Goal: Task Accomplishment & Management: Manage account settings

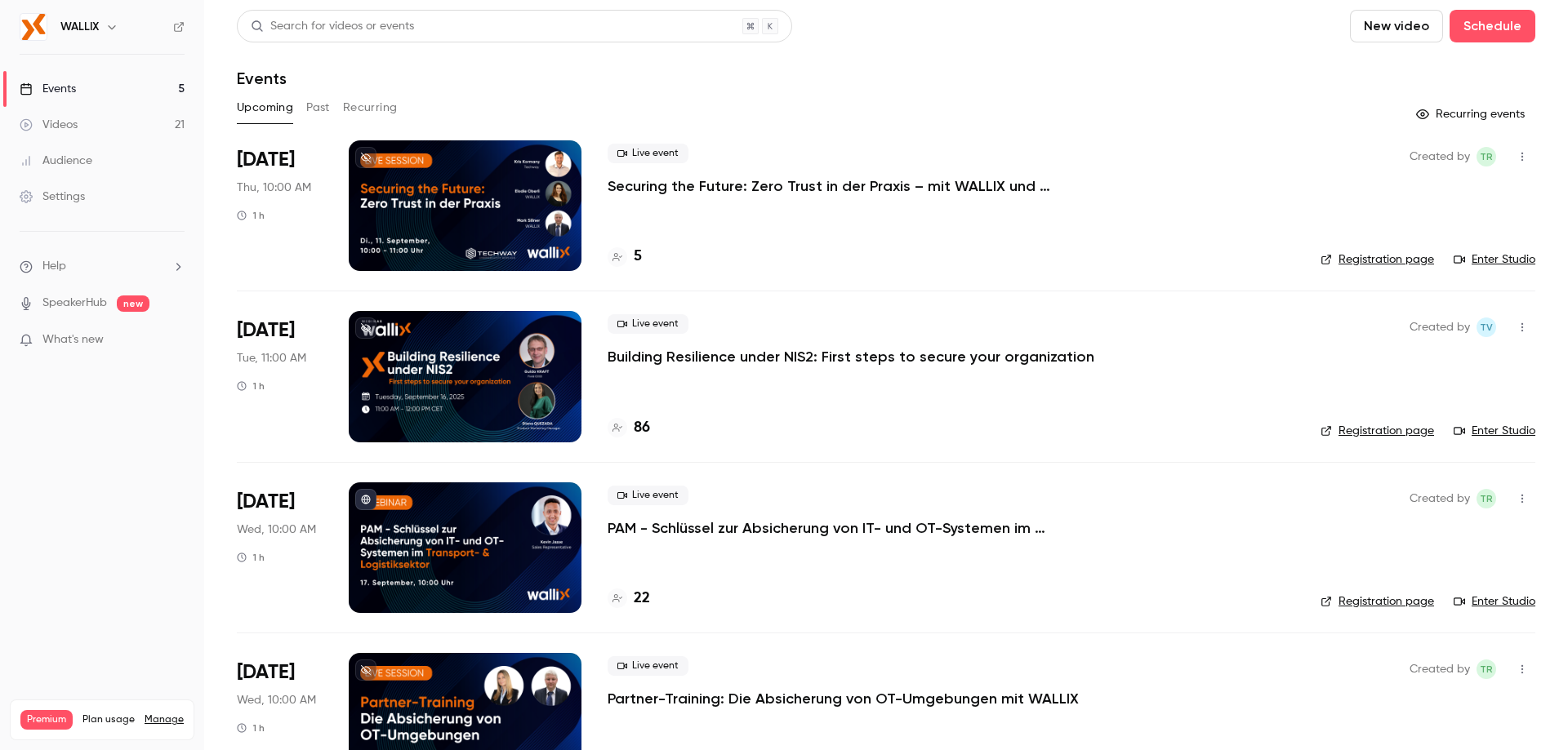
click at [737, 188] on p "Securing the Future: Zero Trust in der Praxis – mit WALLIX und Techway" at bounding box center [852, 186] width 490 height 20
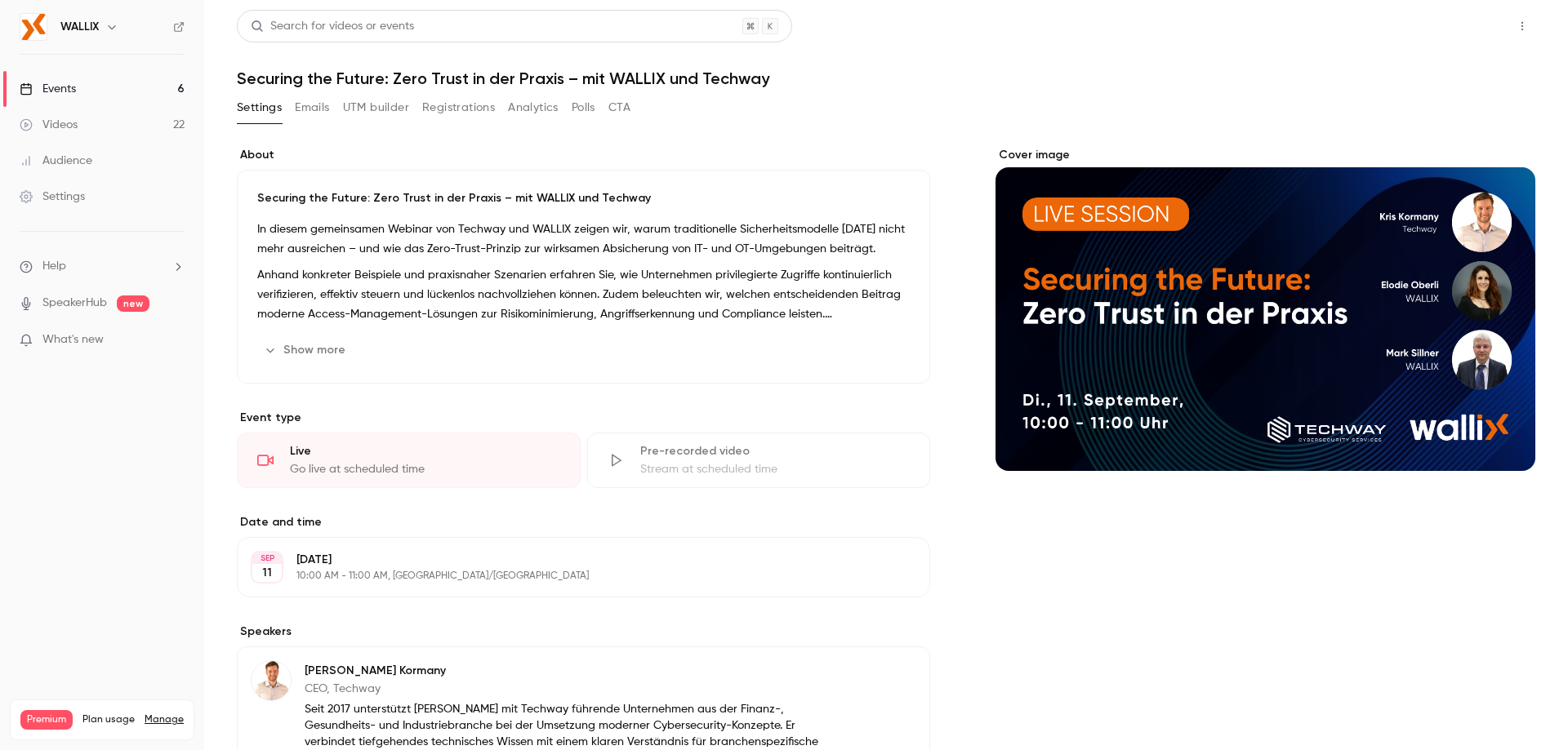
click at [1446, 33] on button "Share" at bounding box center [1464, 26] width 64 height 32
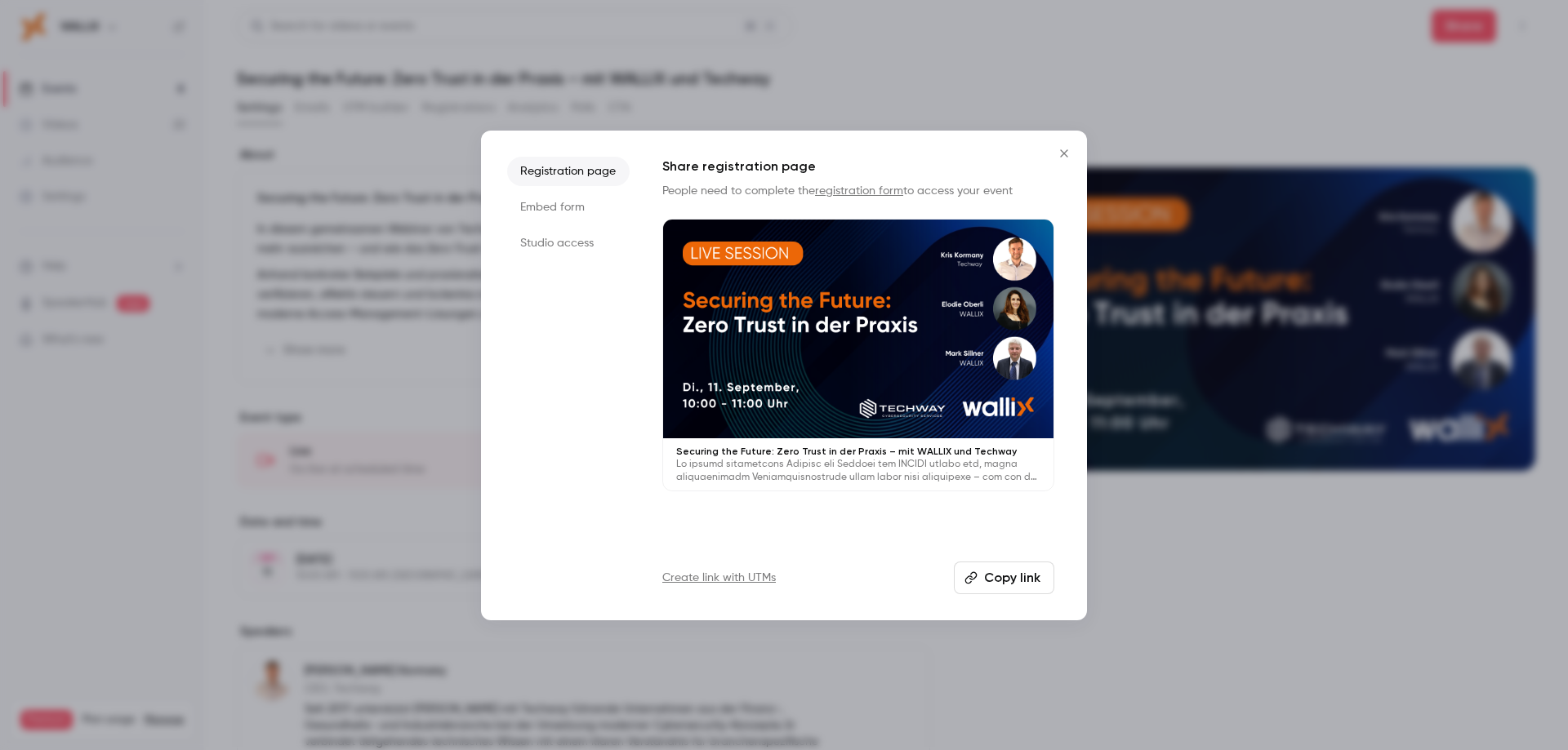
click at [1012, 579] on button "Copy link" at bounding box center [1004, 578] width 100 height 32
click at [1065, 147] on icon "Close" at bounding box center [1064, 153] width 20 height 13
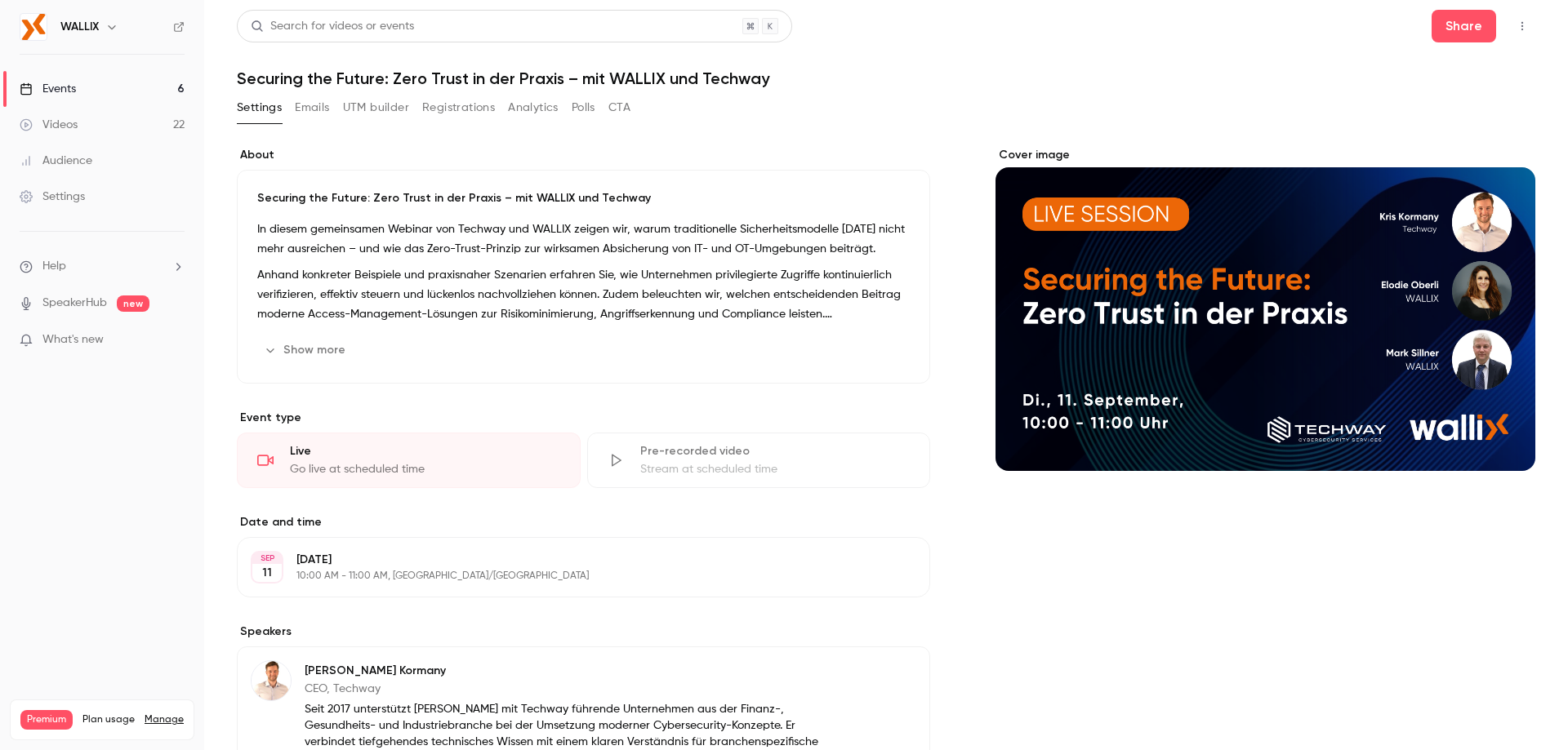
click at [451, 110] on button "Registrations" at bounding box center [459, 108] width 73 height 27
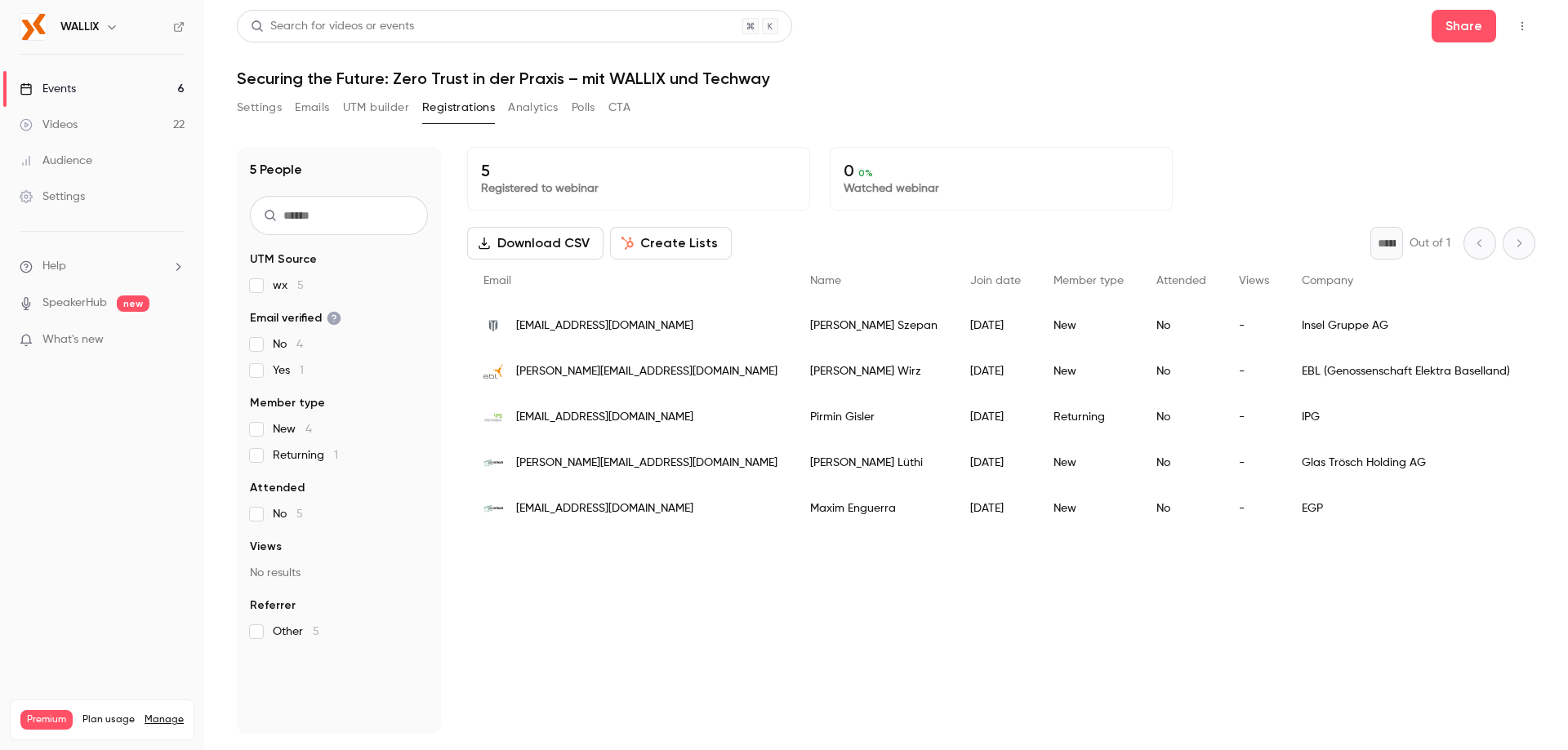
click at [1525, 17] on button "button" at bounding box center [1523, 27] width 27 height 27
click at [1117, 81] on div at bounding box center [784, 375] width 1568 height 750
click at [262, 110] on button "Settings" at bounding box center [259, 108] width 45 height 27
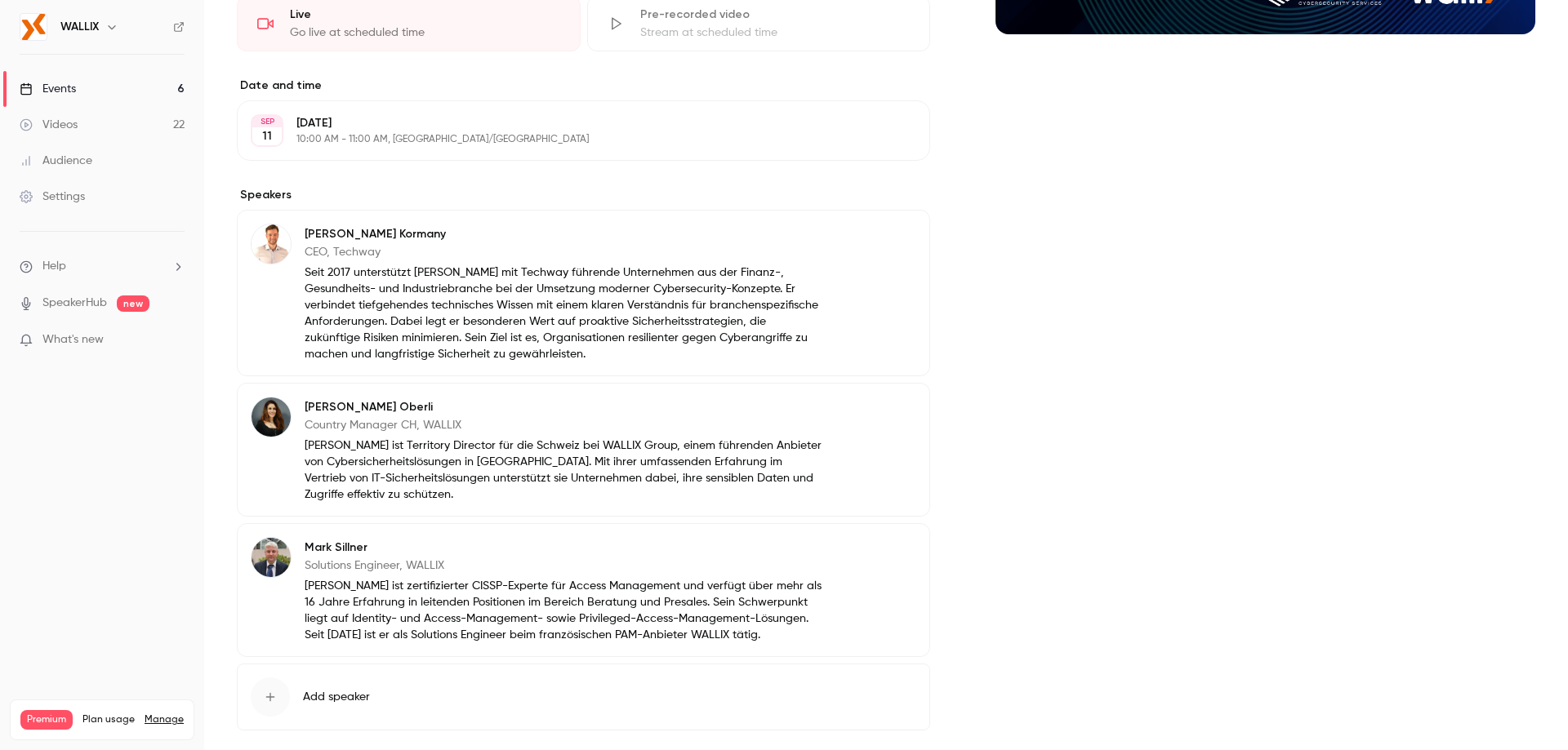
scroll to position [518, 0]
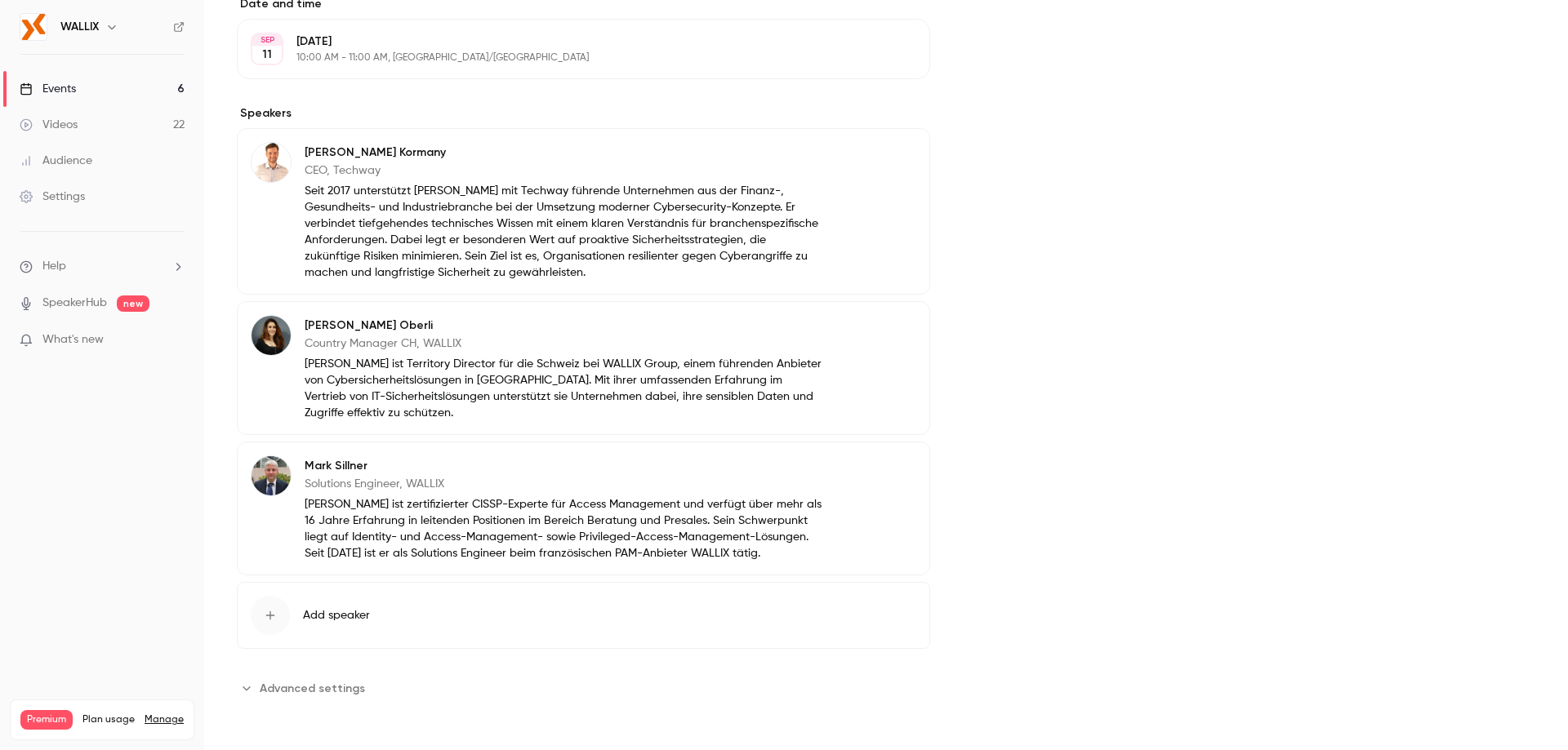
click at [316, 699] on button "Advanced settings" at bounding box center [306, 688] width 138 height 27
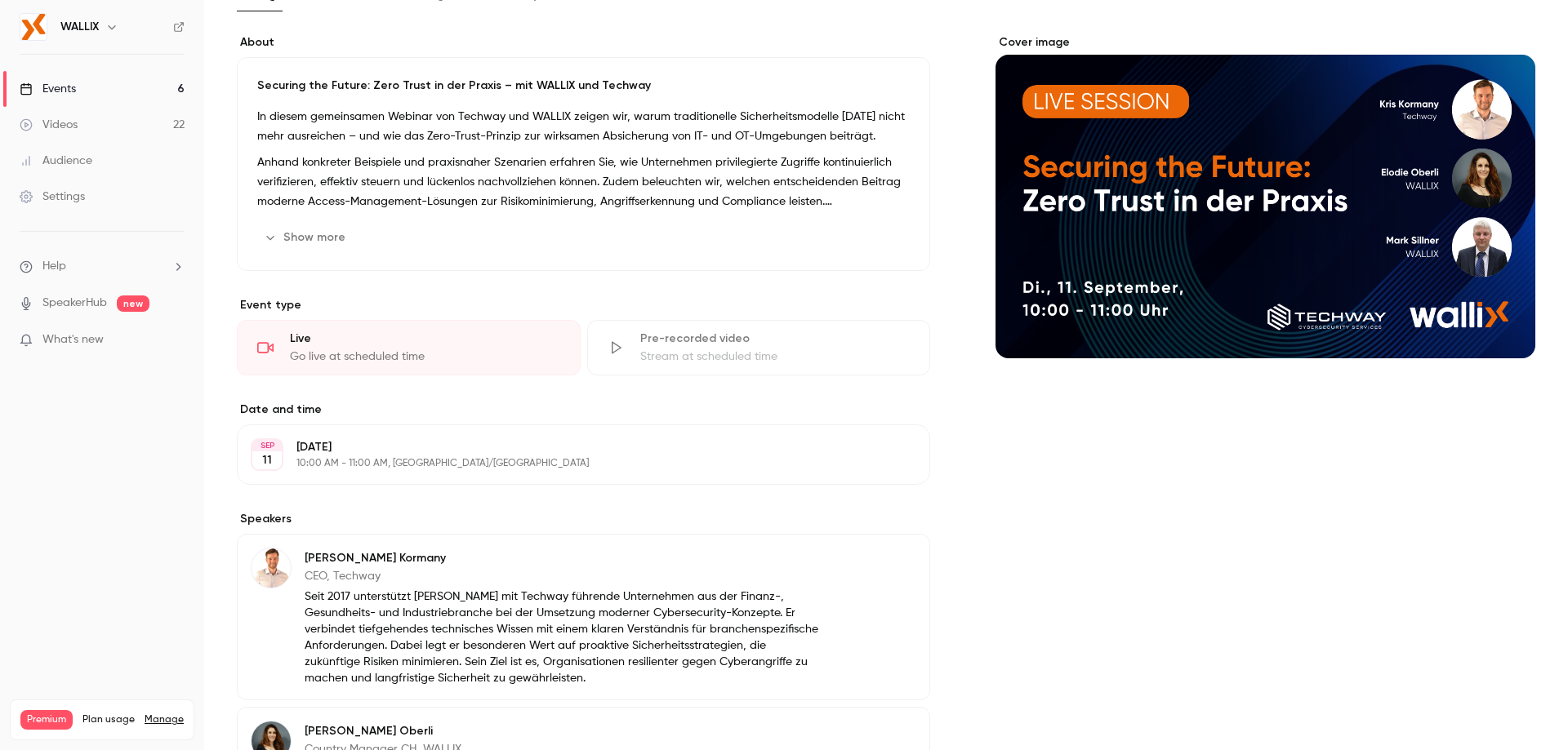
scroll to position [0, 0]
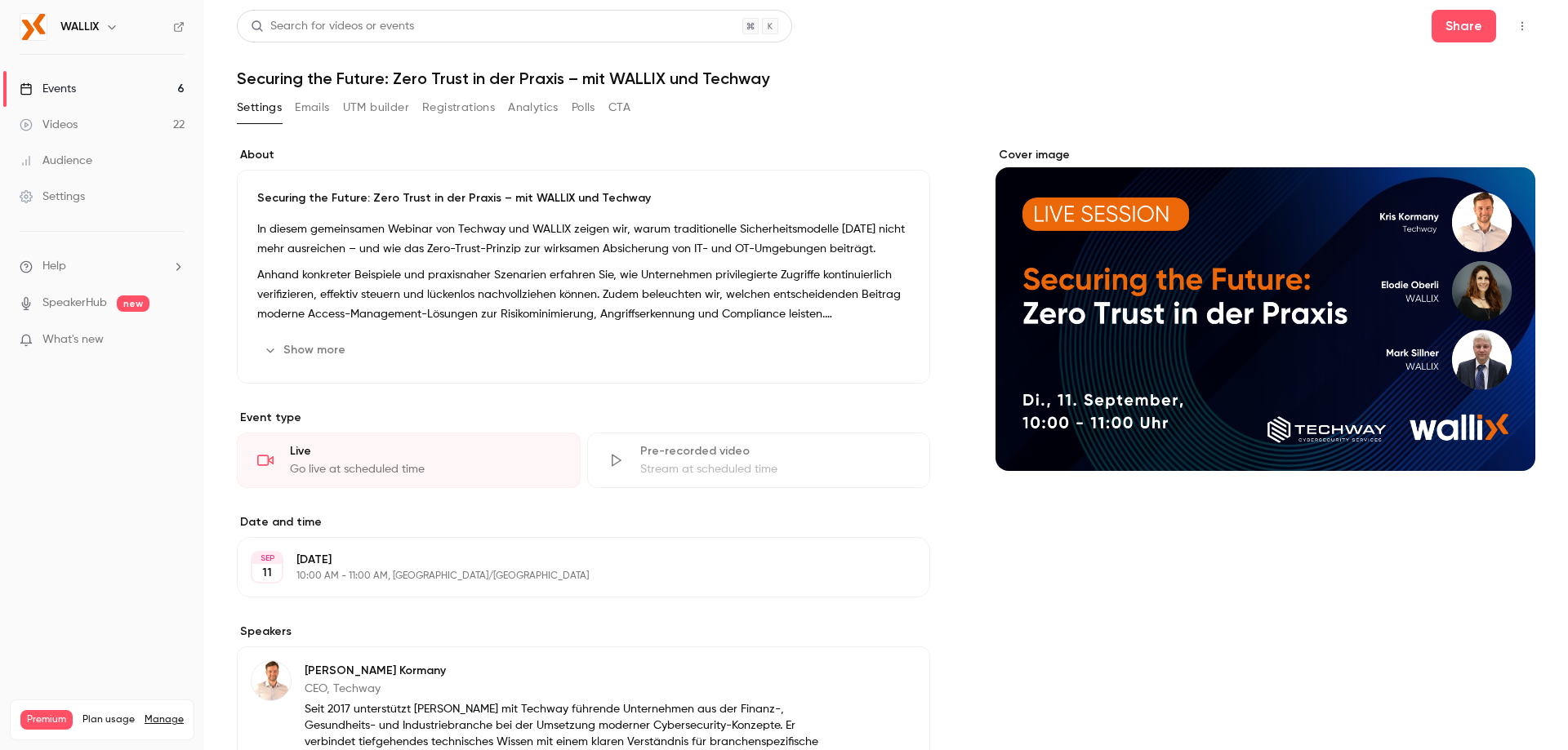
click at [315, 93] on div "Search for videos or events Share Securing the Future: Zero Trust in der Praxis…" at bounding box center [886, 725] width 1299 height 1432
click at [315, 105] on button "Emails" at bounding box center [312, 108] width 34 height 27
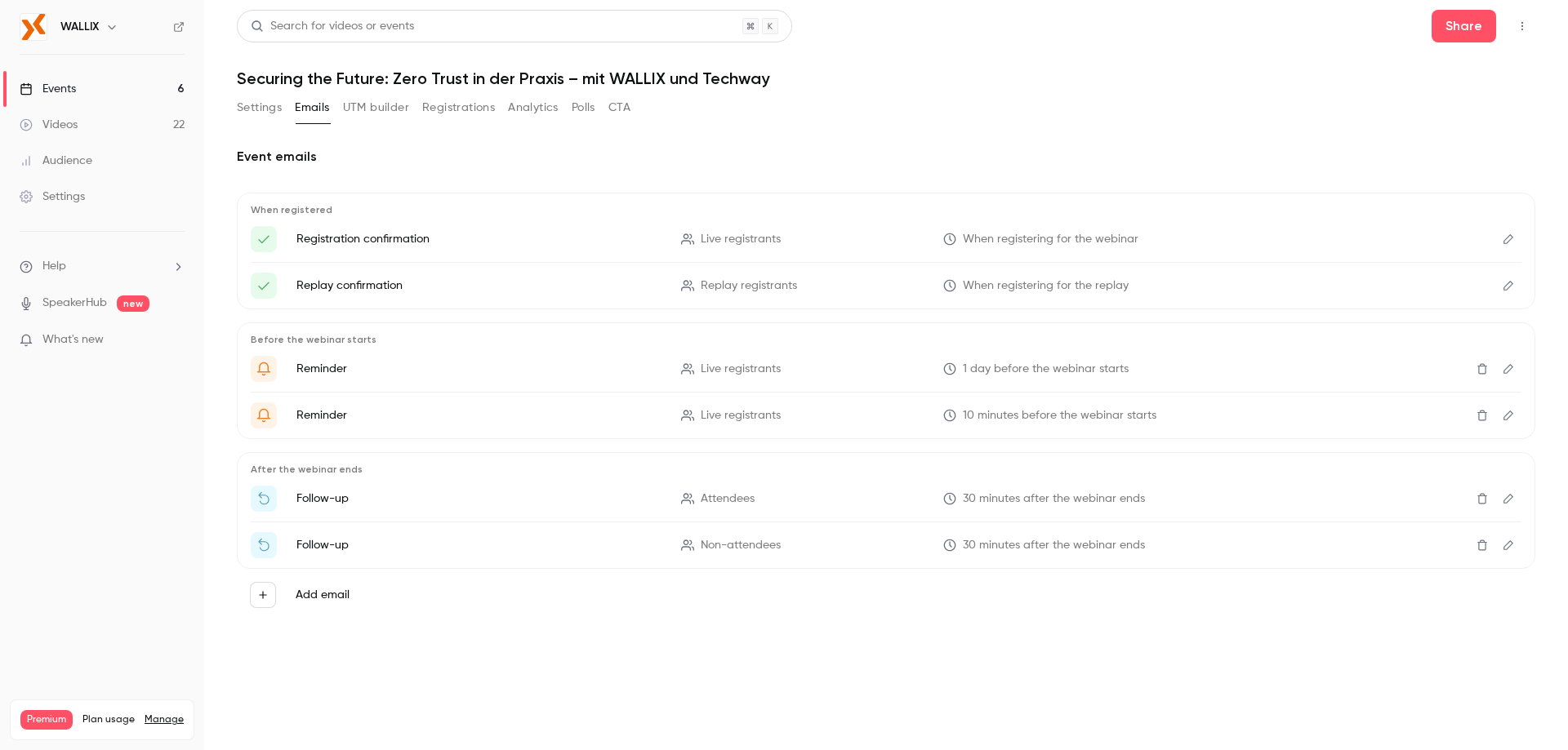
click at [372, 108] on button "UTM builder" at bounding box center [376, 108] width 66 height 27
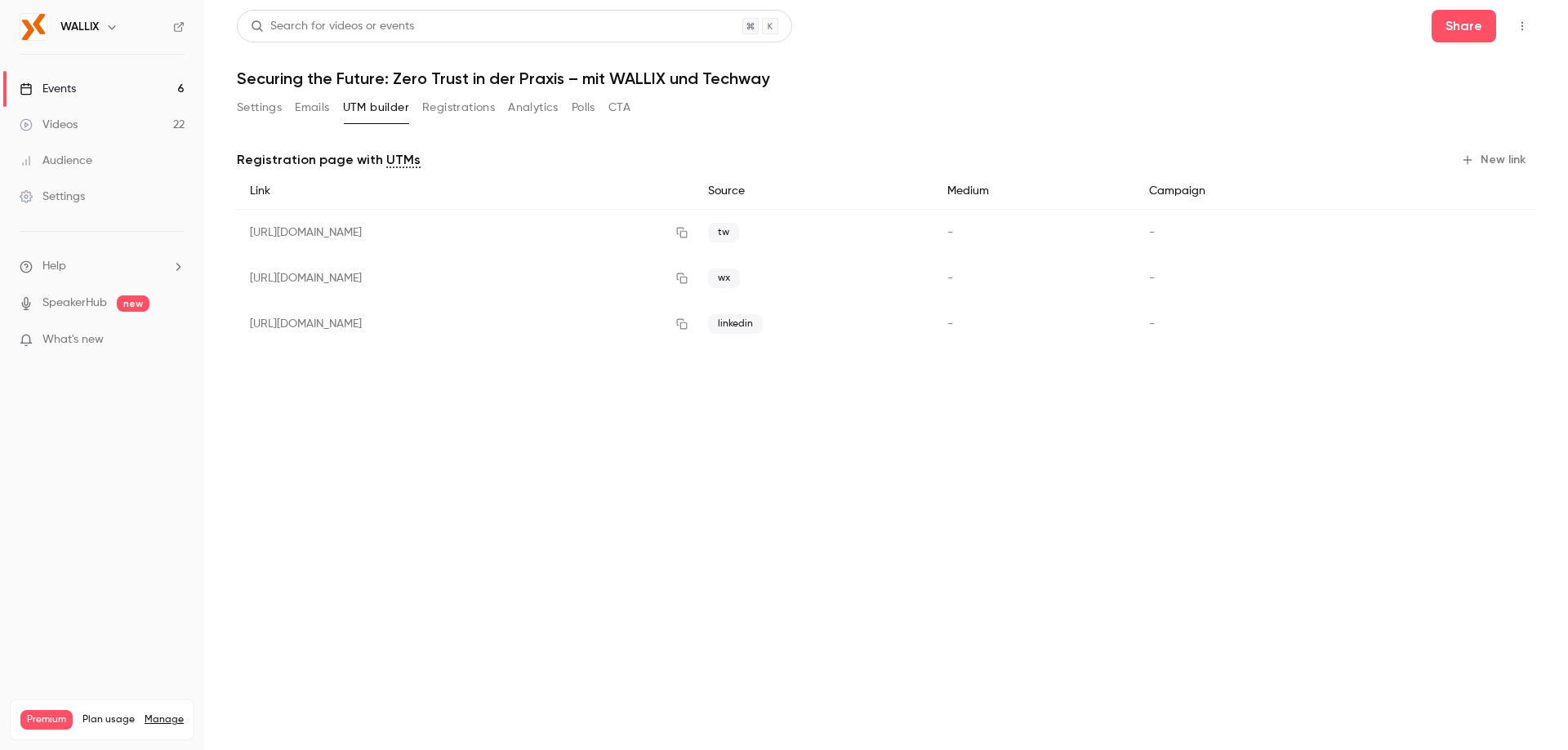
click at [478, 108] on button "Registrations" at bounding box center [459, 108] width 73 height 27
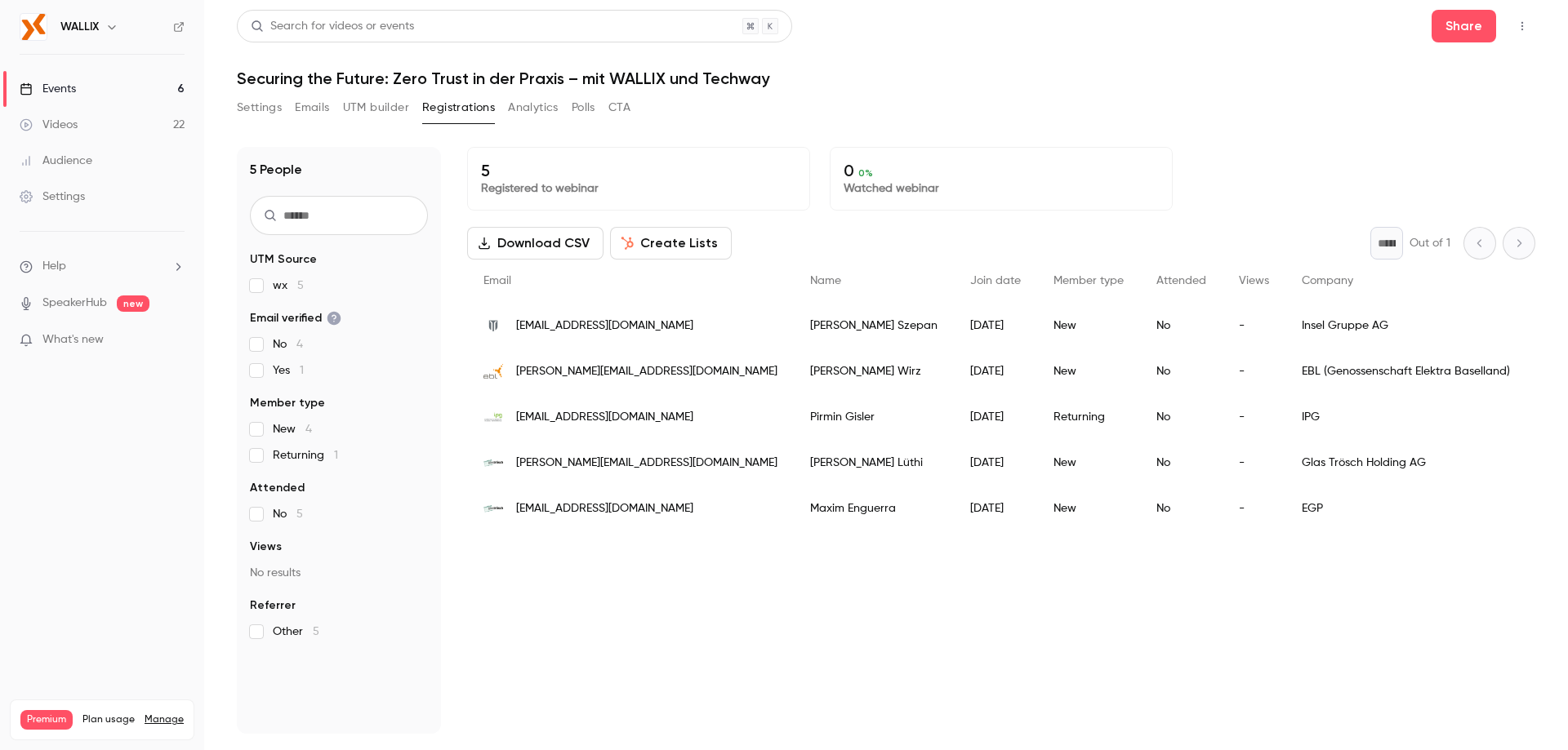
click at [542, 116] on button "Analytics" at bounding box center [532, 108] width 50 height 27
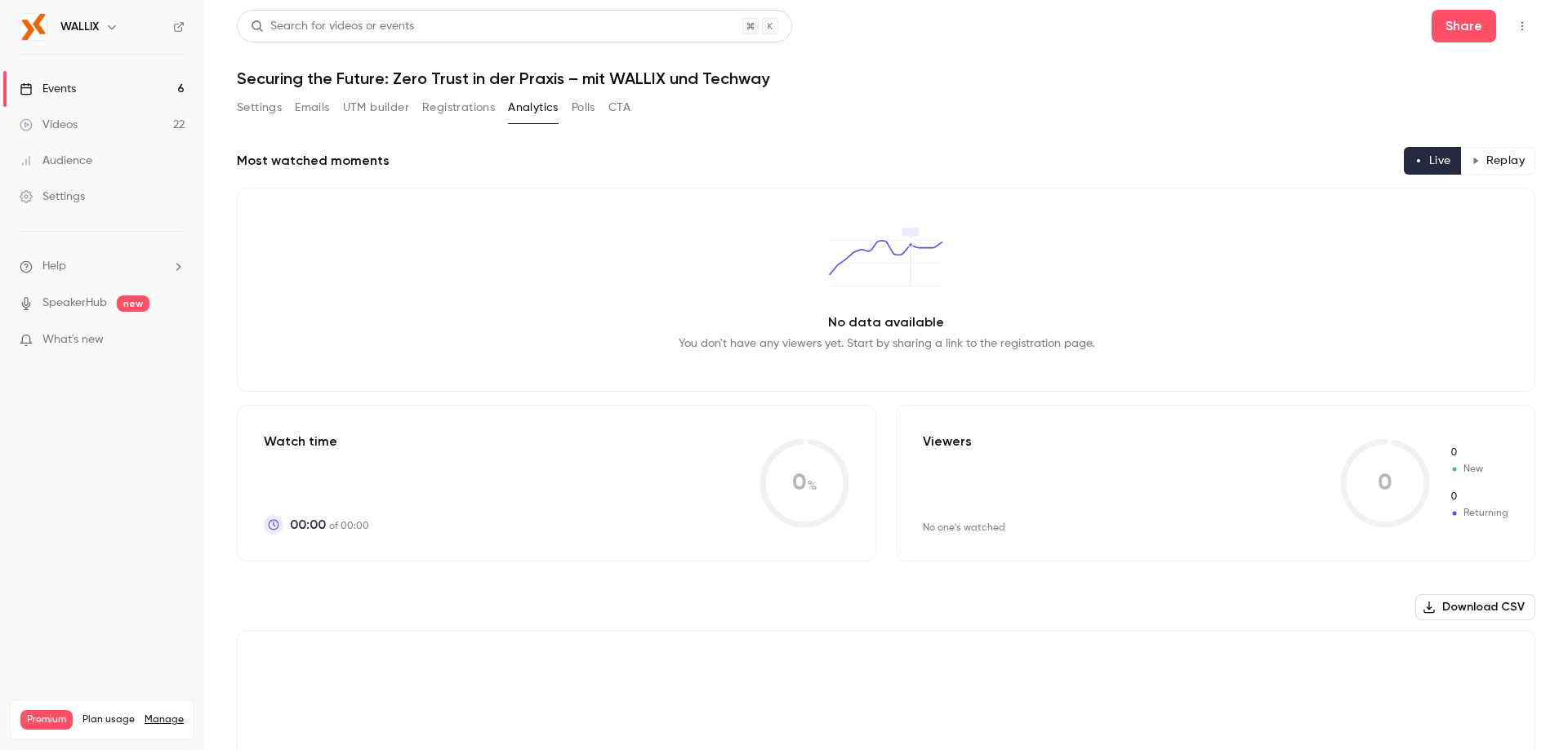
click at [569, 118] on div "Settings Emails UTM builder Registrations Analytics Polls CTA" at bounding box center [433, 108] width 393 height 27
click at [576, 116] on button "Polls" at bounding box center [583, 108] width 24 height 27
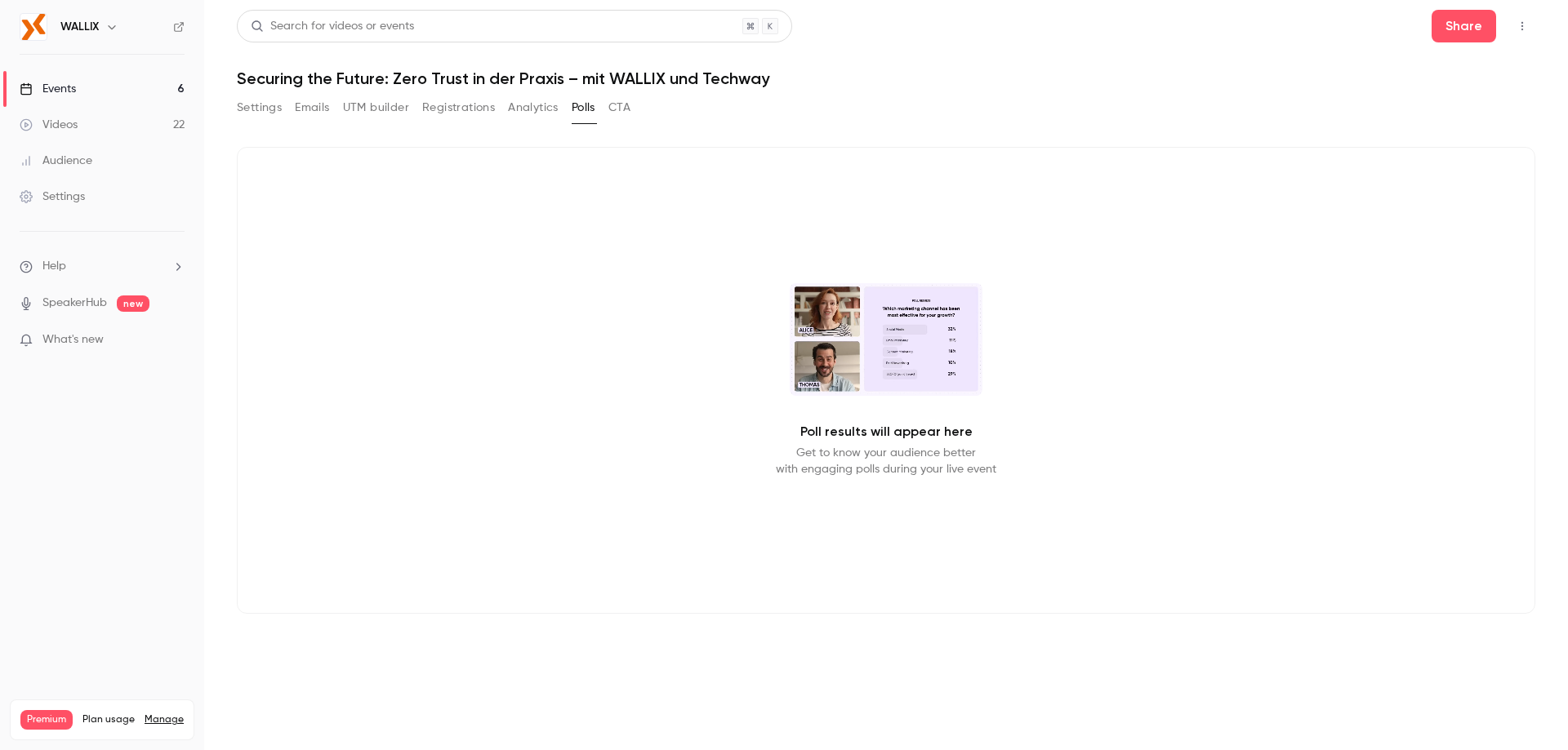
click at [622, 112] on button "CTA" at bounding box center [619, 108] width 22 height 27
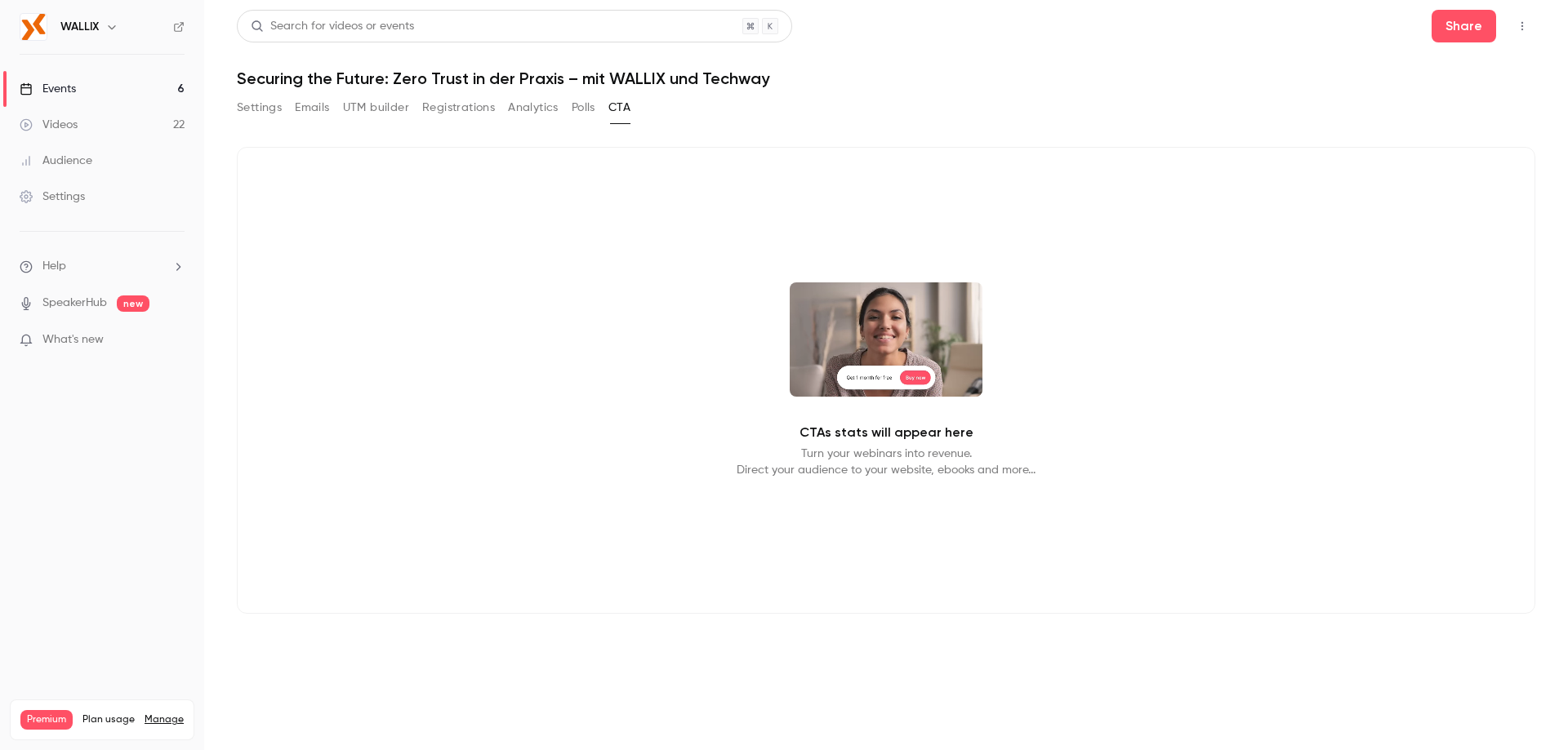
click at [82, 96] on link "Events 6" at bounding box center [101, 89] width 204 height 36
